Goal: Task Accomplishment & Management: Manage account settings

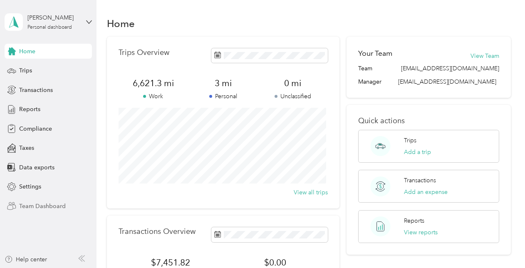
click at [54, 207] on span "Team Dashboard" at bounding box center [42, 206] width 47 height 9
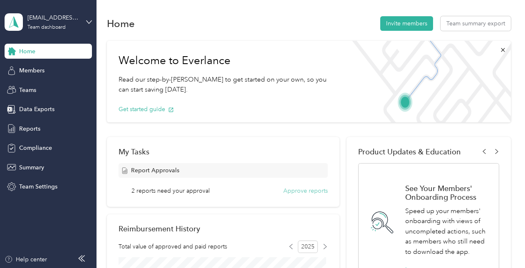
click at [304, 192] on button "Approve reports" at bounding box center [305, 190] width 45 height 9
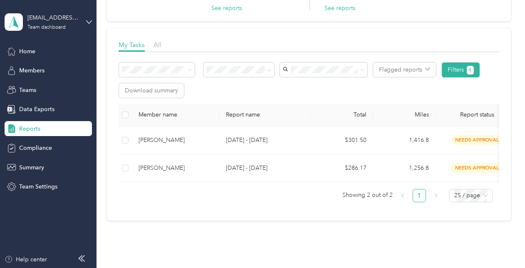
scroll to position [94, 0]
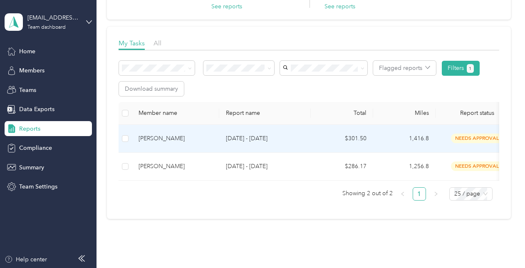
click at [127, 145] on td at bounding box center [125, 139] width 13 height 28
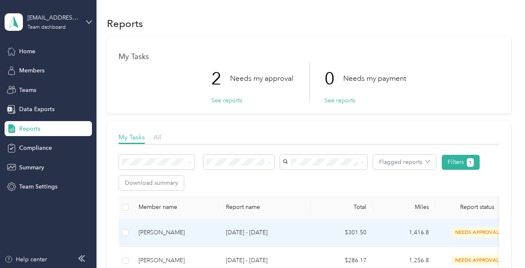
click at [129, 237] on td at bounding box center [125, 233] width 13 height 28
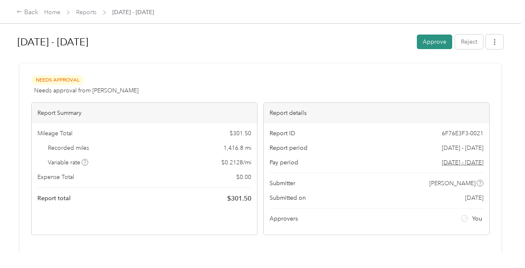
click at [433, 43] on button "Approve" at bounding box center [434, 42] width 35 height 15
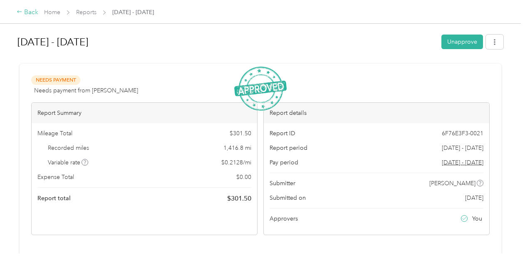
click at [26, 13] on div "Back" at bounding box center [28, 12] width 22 height 10
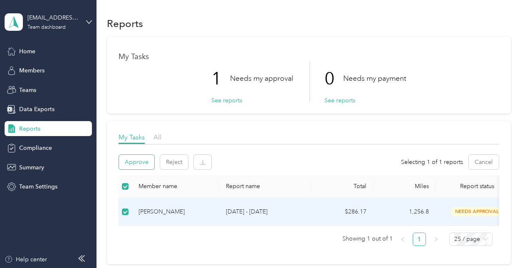
click at [143, 164] on button "Approve" at bounding box center [136, 162] width 35 height 15
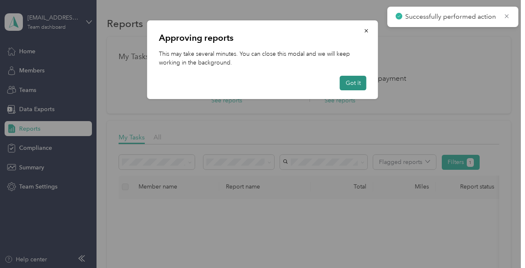
click at [352, 84] on button "Got it" at bounding box center [353, 83] width 27 height 15
